Goal: Communication & Community: Answer question/provide support

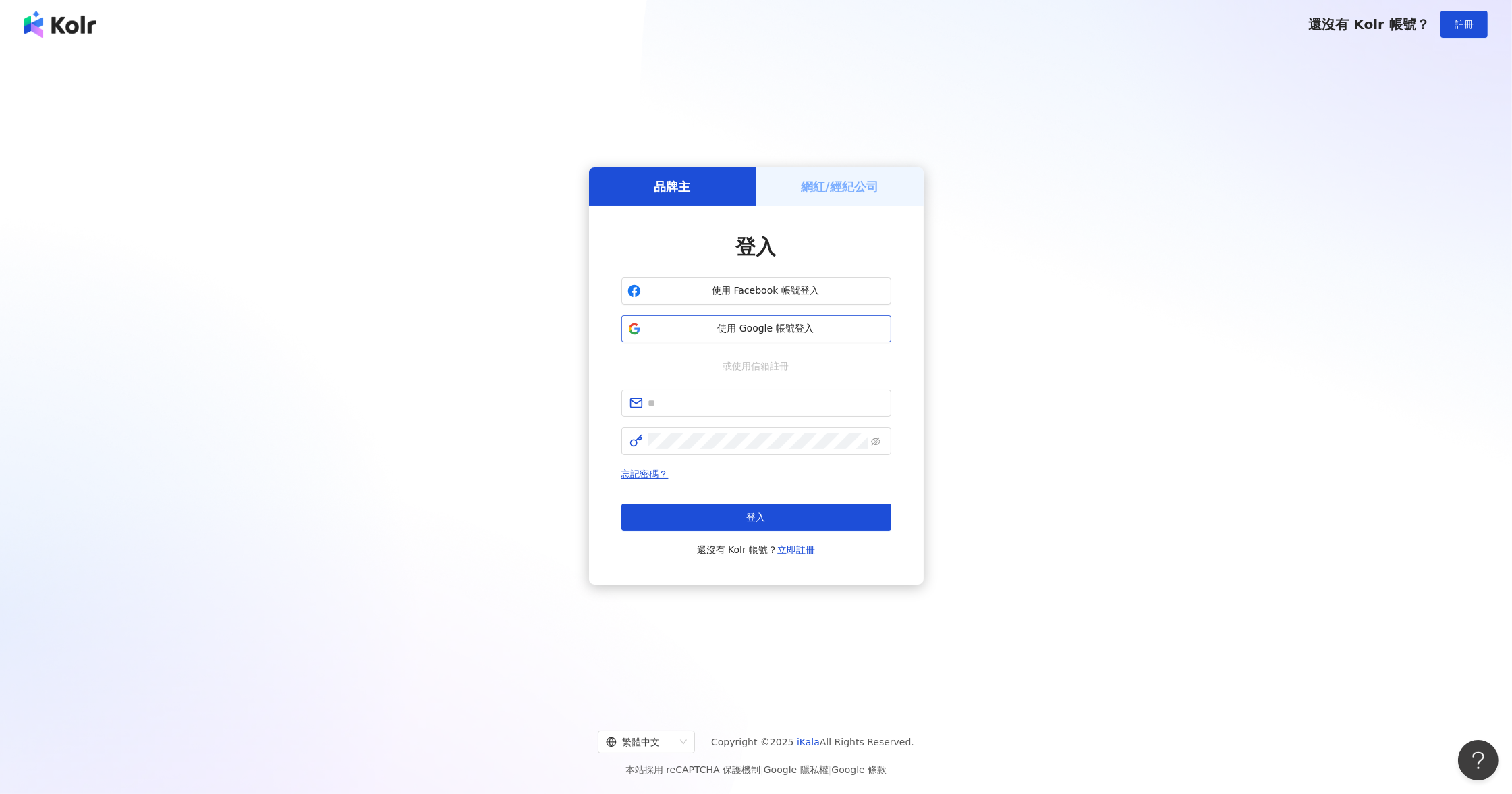
click at [744, 325] on span "使用 Google 帳號登入" at bounding box center [765, 329] width 239 height 14
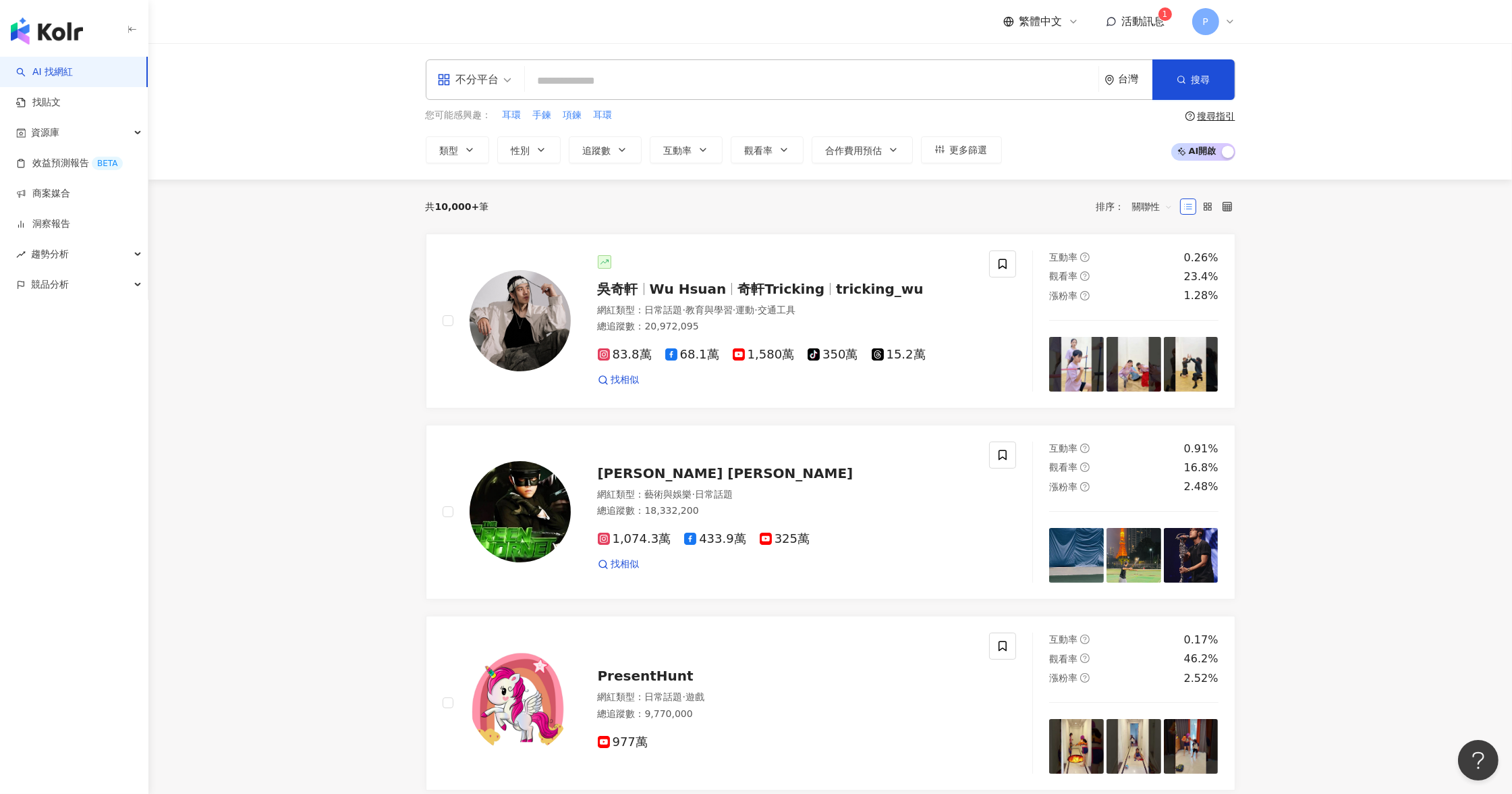
click at [1116, 23] on icon at bounding box center [1111, 22] width 9 height 9
click at [1135, 28] on span "活動訊息 1" at bounding box center [1143, 21] width 43 height 15
click at [1144, 20] on span "活動訊息" at bounding box center [1143, 21] width 43 height 13
click at [1127, 53] on b "[PERSON_NAME]Hua [PERSON_NAME]" at bounding box center [1151, 59] width 165 height 24
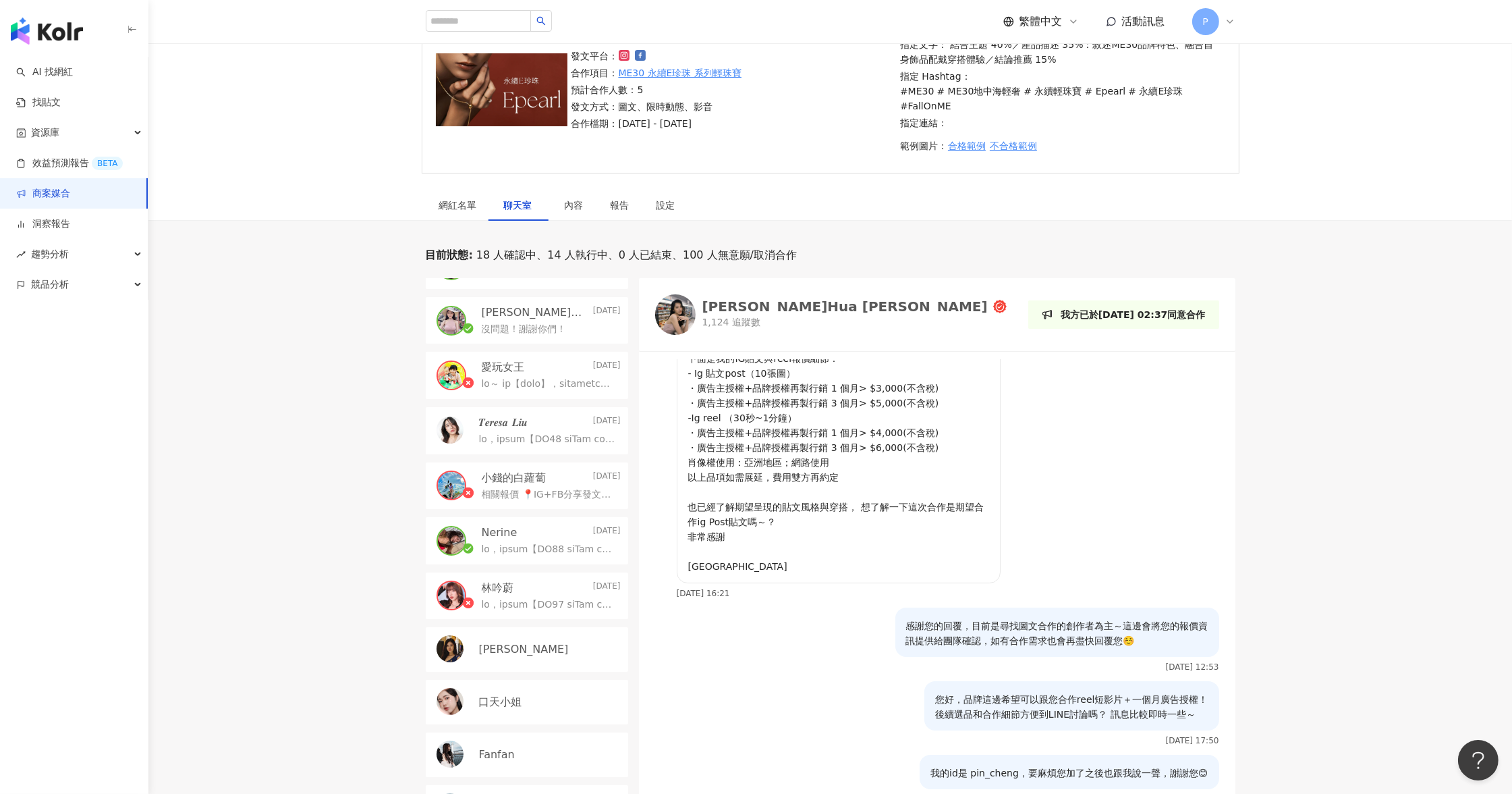
scroll to position [441, 0]
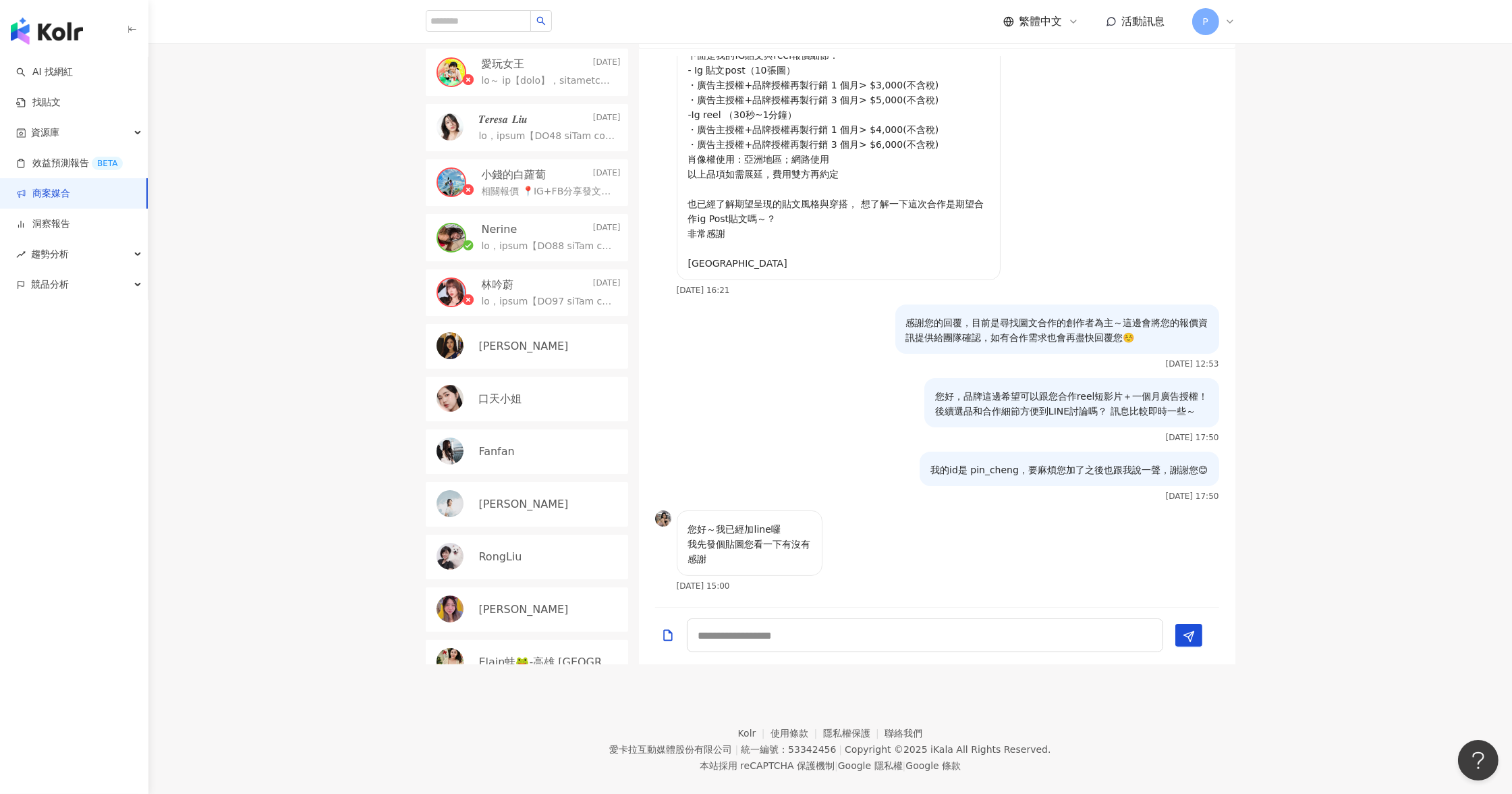
click at [1380, 394] on div "目前狀態 : 18 人確認中、14 人執行中、0 人已結束、100 人無意願/取消合作 [PERSON_NAME] Hua [PERSON_NAME] [DA…" at bounding box center [830, 305] width 1364 height 720
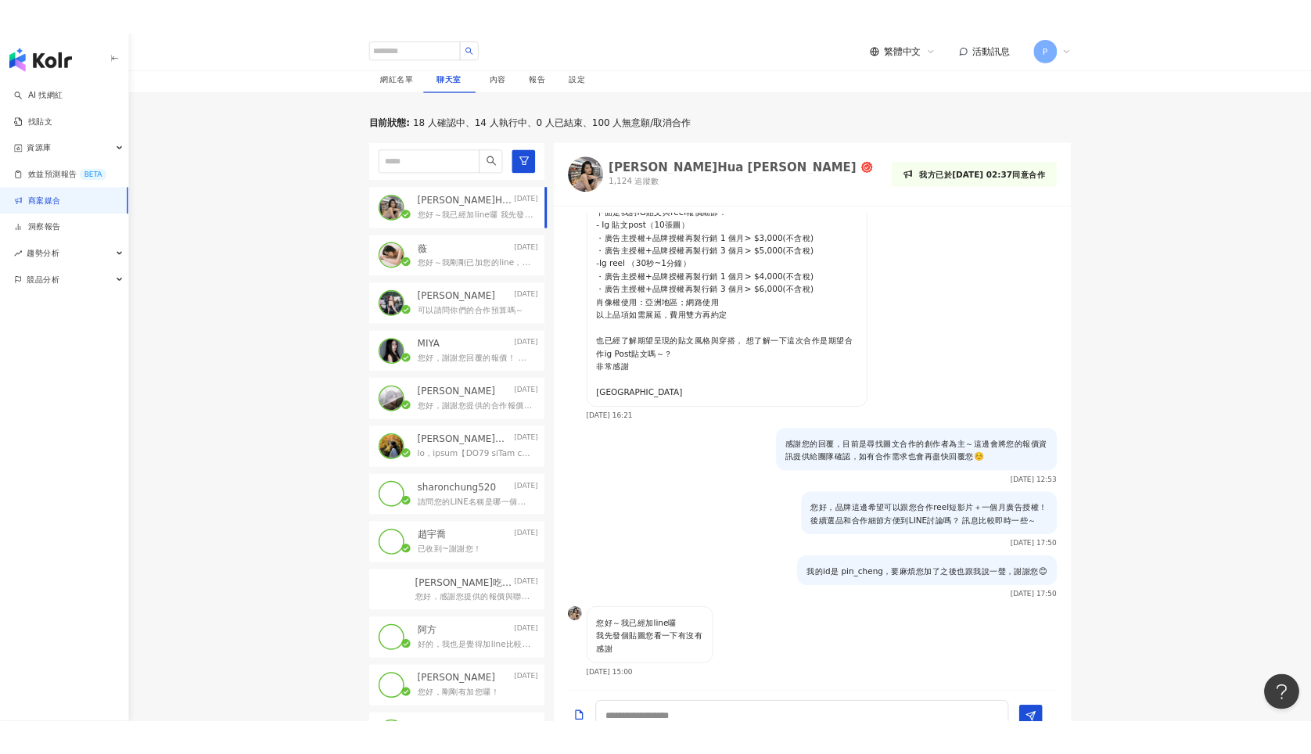
scroll to position [0, 0]
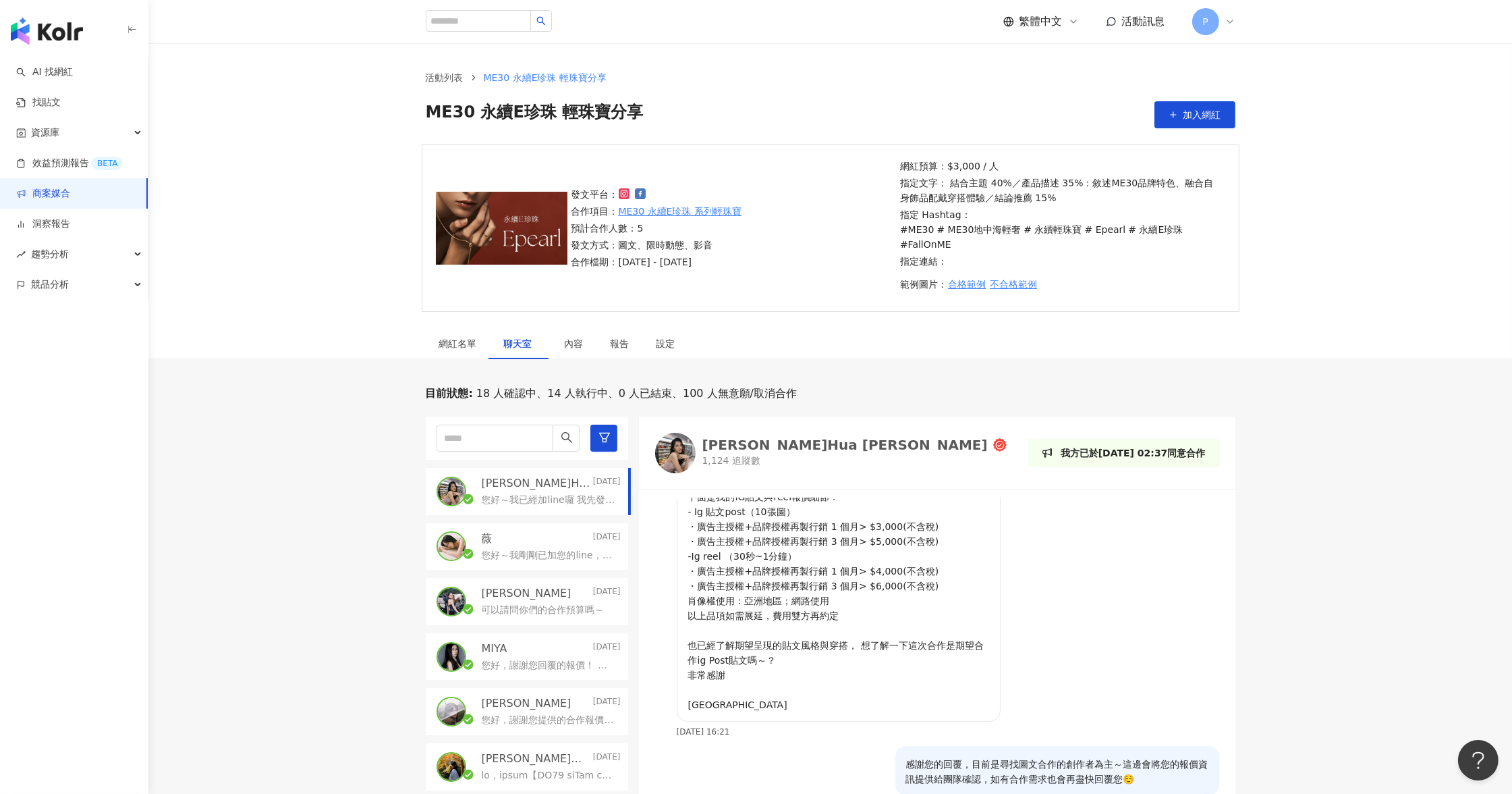
click at [527, 476] on p "[PERSON_NAME]Hua [PERSON_NAME]" at bounding box center [536, 482] width 109 height 15
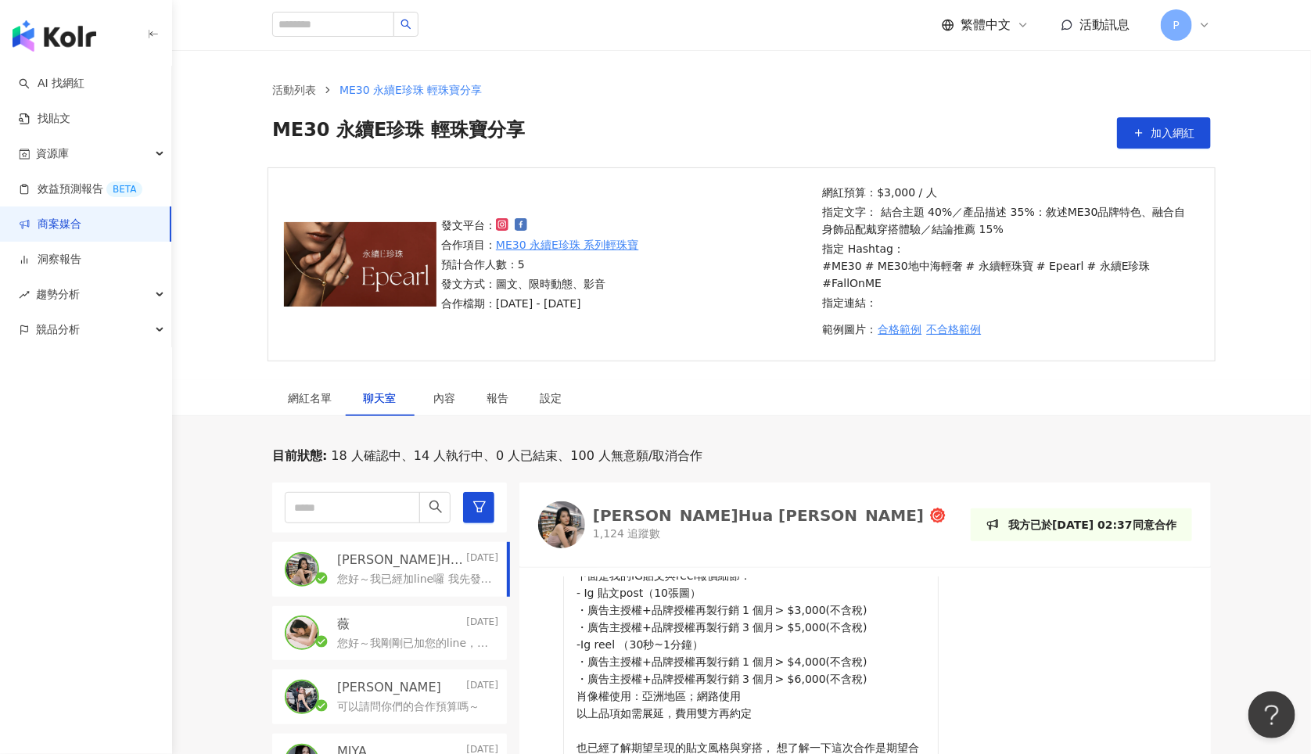
click at [984, 447] on div "目前狀態 : 18 人確認中、14 人執行中、0 人已結束、100 人無意願/取消合作" at bounding box center [741, 455] width 938 height 17
click at [965, 558] on div "您好，非常感謝有合作機會！ 下面是我的IG貼文與reel報價細節： - Ig 貼文post（10張圖） ・廣告主授權+品牌授權再製行銷 1 個月> $3,00…" at bounding box center [802, 686] width 479 height 334
